Goal: Task Accomplishment & Management: Manage account settings

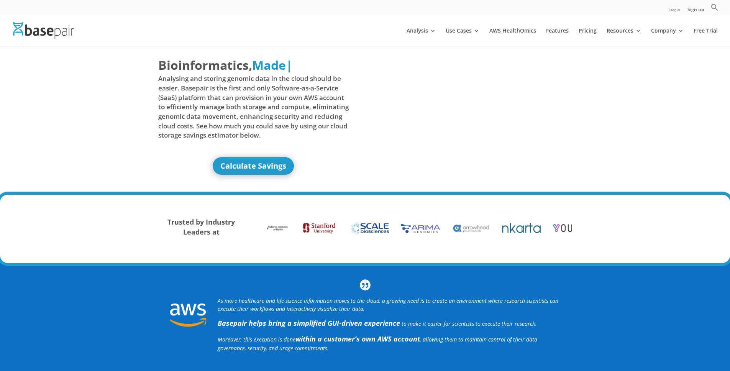
click at [670, 10] on link "Login" at bounding box center [675, 11] width 12 height 8
click at [677, 10] on link "Login" at bounding box center [675, 11] width 12 height 8
click at [676, 10] on link "Login" at bounding box center [675, 11] width 12 height 8
click at [696, 9] on link "Sign up" at bounding box center [696, 11] width 16 height 8
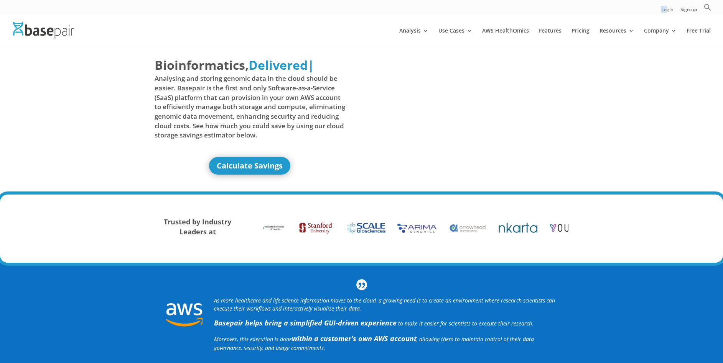
click at [669, 8] on div "Login Sign up Search for: Search Button" at bounding box center [361, 7] width 723 height 15
click at [669, 8] on link "Login" at bounding box center [667, 11] width 12 height 8
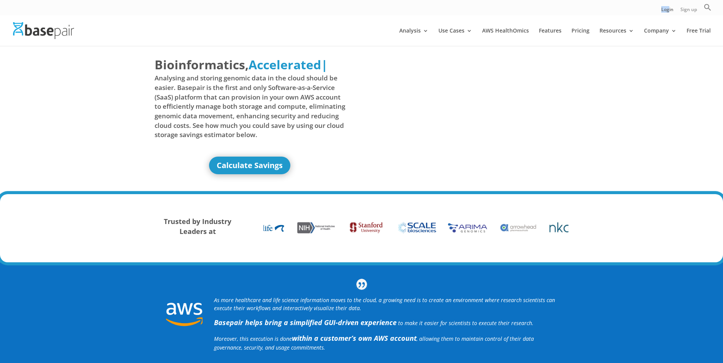
click at [687, 11] on link "Sign up" at bounding box center [688, 11] width 16 height 8
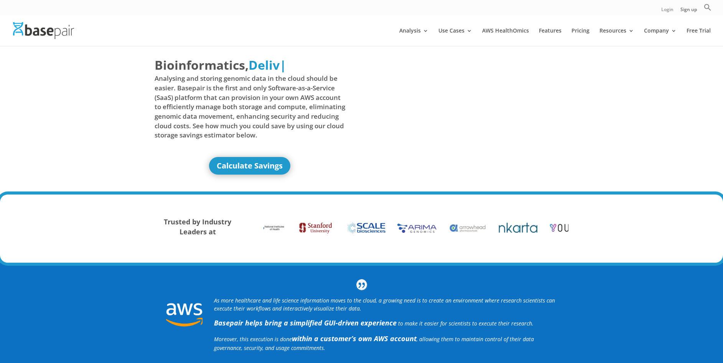
click at [668, 9] on link "Login" at bounding box center [667, 11] width 12 height 8
click at [667, 11] on link "Login" at bounding box center [667, 11] width 12 height 8
click at [664, 7] on link "Login" at bounding box center [667, 11] width 12 height 8
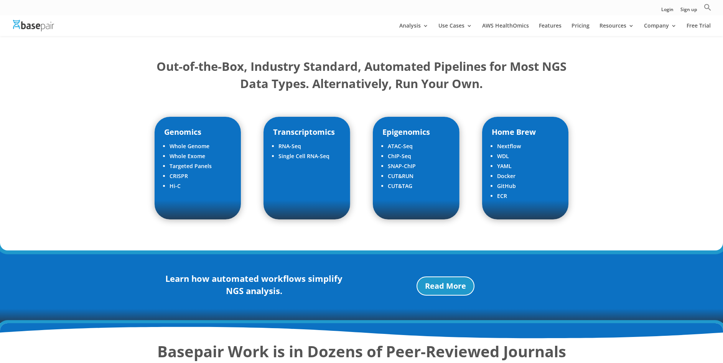
scroll to position [568, 0]
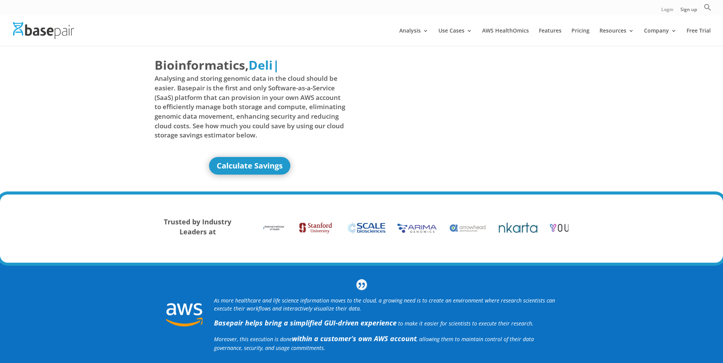
click at [667, 10] on link "Login" at bounding box center [667, 11] width 12 height 8
click at [663, 8] on link "Login" at bounding box center [667, 11] width 12 height 8
click at [665, 11] on link "Login" at bounding box center [667, 11] width 12 height 8
click at [664, 10] on link "Login" at bounding box center [667, 11] width 12 height 8
click at [667, 10] on link "Login" at bounding box center [667, 11] width 12 height 8
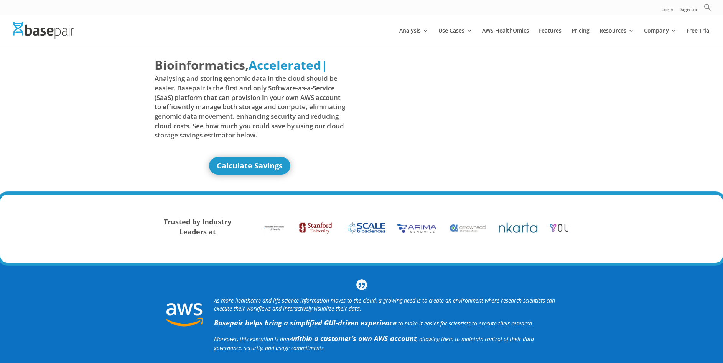
click at [669, 12] on link "Login" at bounding box center [667, 11] width 12 height 8
click at [670, 11] on link "Login" at bounding box center [667, 11] width 12 height 8
click at [669, 15] on link "Login" at bounding box center [667, 11] width 12 height 8
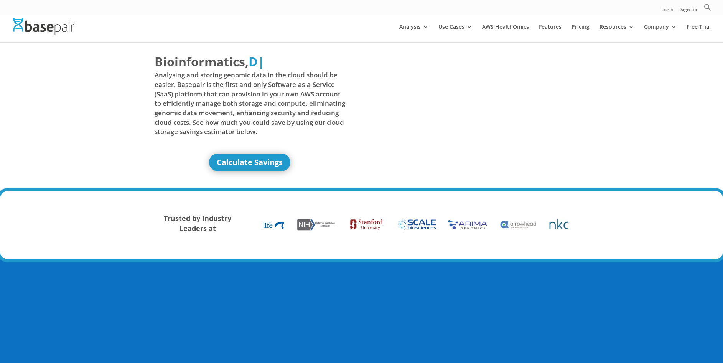
click at [669, 8] on link "Login" at bounding box center [667, 11] width 12 height 8
